Goal: Information Seeking & Learning: Learn about a topic

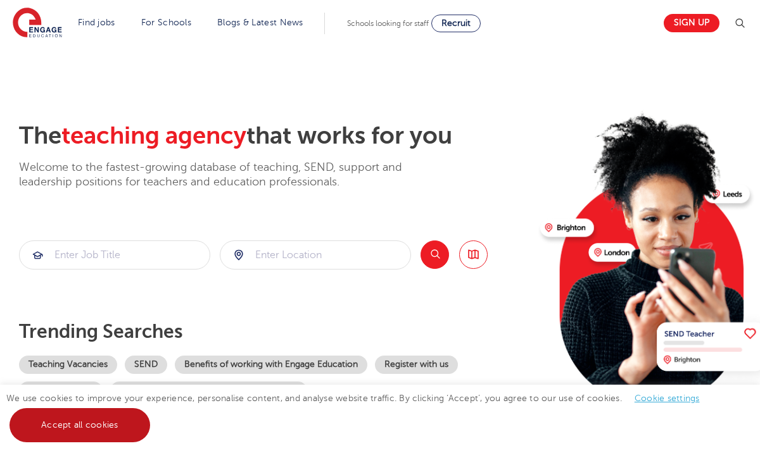
click at [90, 438] on link "Accept all cookies" at bounding box center [79, 425] width 141 height 34
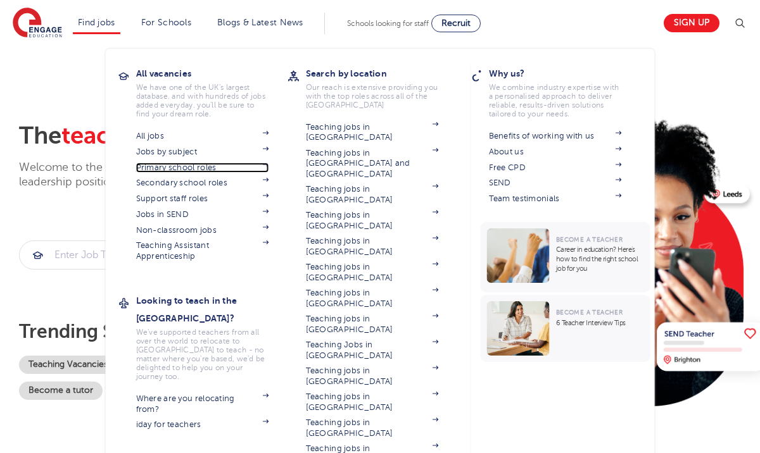
click at [153, 168] on link "Primary school roles" at bounding box center [202, 168] width 133 height 10
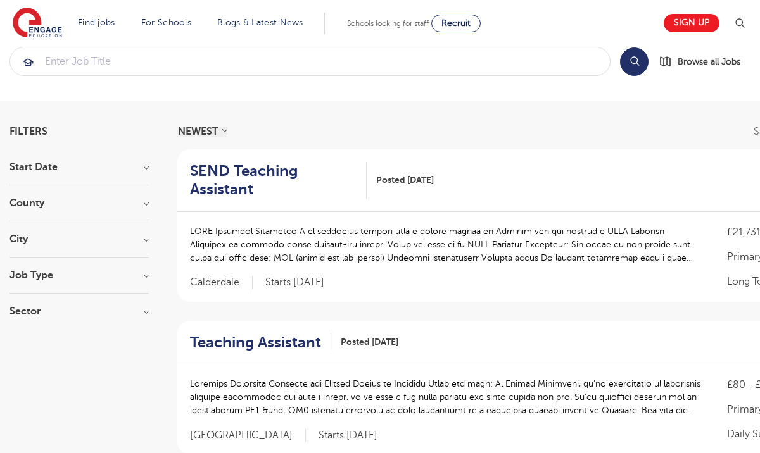
scroll to position [17, 0]
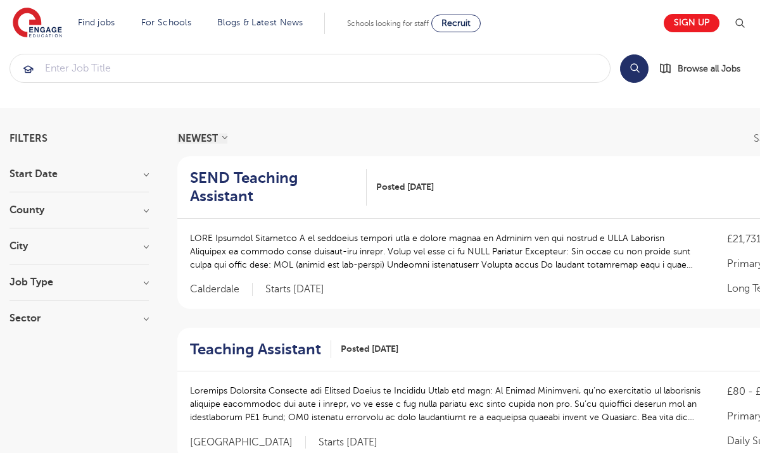
click at [104, 244] on h3 "City" at bounding box center [78, 246] width 139 height 10
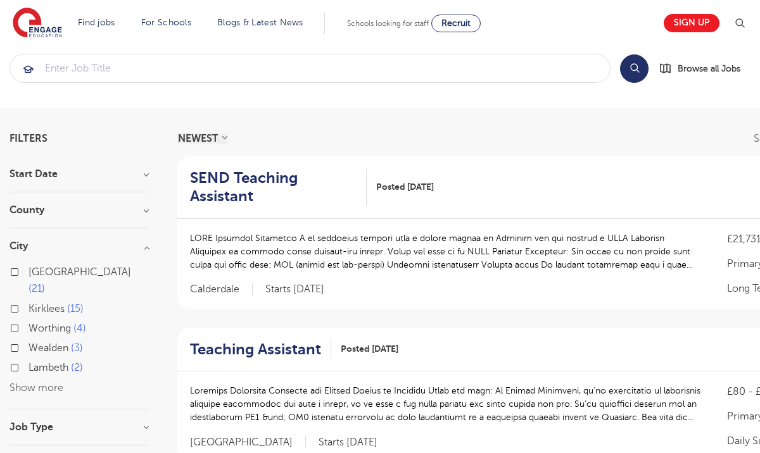
click at [62, 383] on button "Show more" at bounding box center [36, 388] width 54 height 11
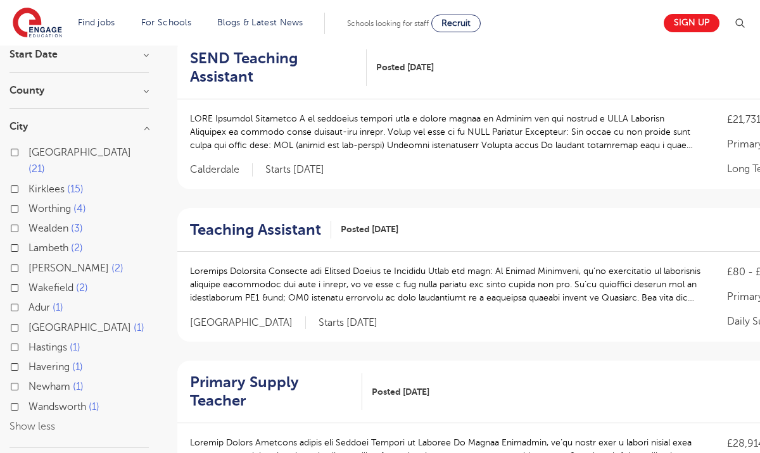
scroll to position [132, 0]
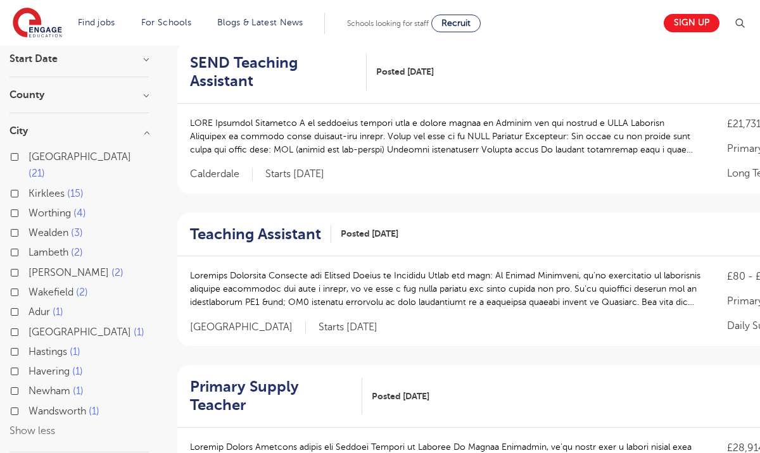
click at [48, 107] on div "County [GEOGRAPHIC_DATA] 21 [GEOGRAPHIC_DATA] 15 [GEOGRAPHIC_DATA] 8 [GEOGRAPHI…" at bounding box center [78, 101] width 139 height 23
click at [49, 97] on h3 "County" at bounding box center [78, 95] width 139 height 10
